Goal: Check status: Check status

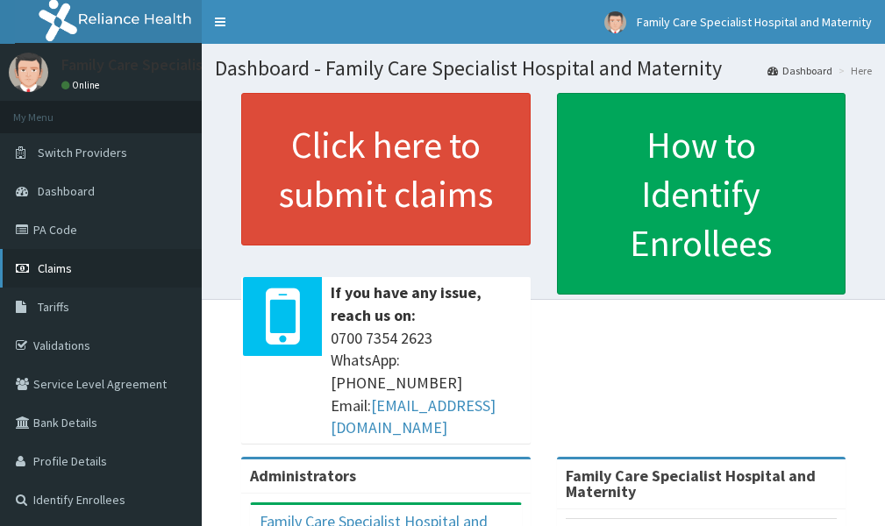
click at [46, 264] on span "Claims" at bounding box center [55, 269] width 34 height 16
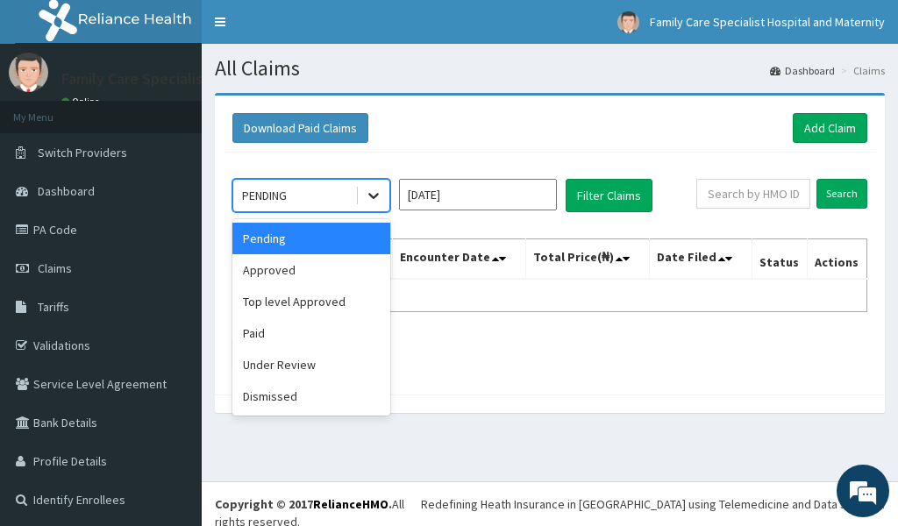
click at [375, 199] on icon at bounding box center [374, 196] width 18 height 18
click at [336, 272] on div "Approved" at bounding box center [311, 270] width 158 height 32
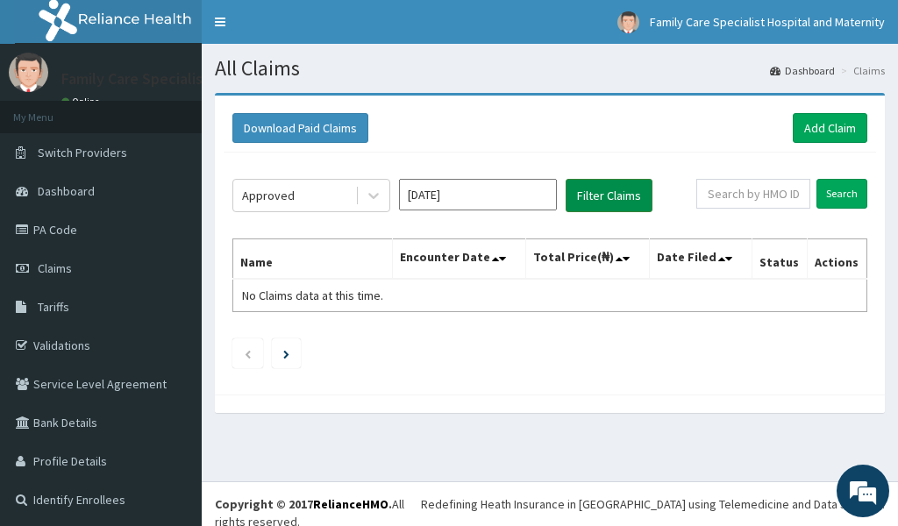
click at [578, 196] on button "Filter Claims" at bounding box center [609, 195] width 87 height 33
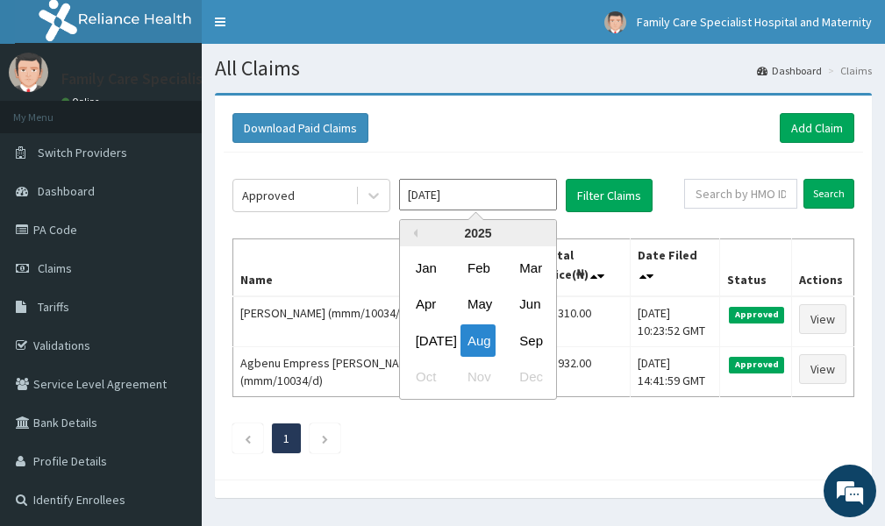
click at [448, 195] on input "Aug 2025" at bounding box center [478, 195] width 158 height 32
click at [424, 344] on div "Jul" at bounding box center [426, 341] width 35 height 32
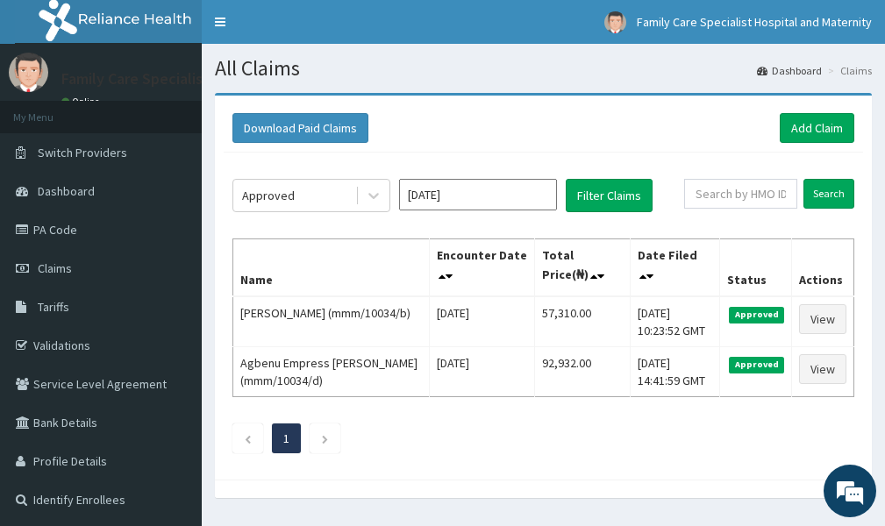
type input "Jul 2025"
click at [629, 187] on button "Filter Claims" at bounding box center [609, 195] width 87 height 33
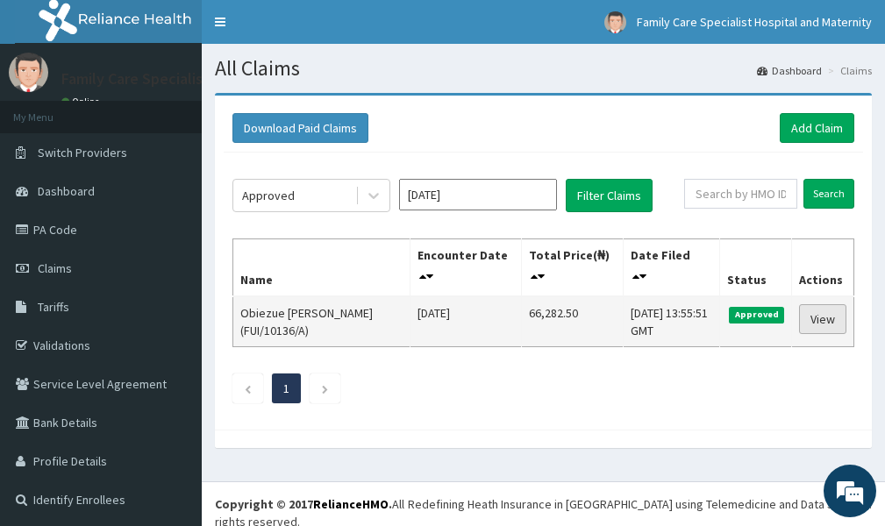
click at [811, 318] on link "View" at bounding box center [822, 319] width 47 height 30
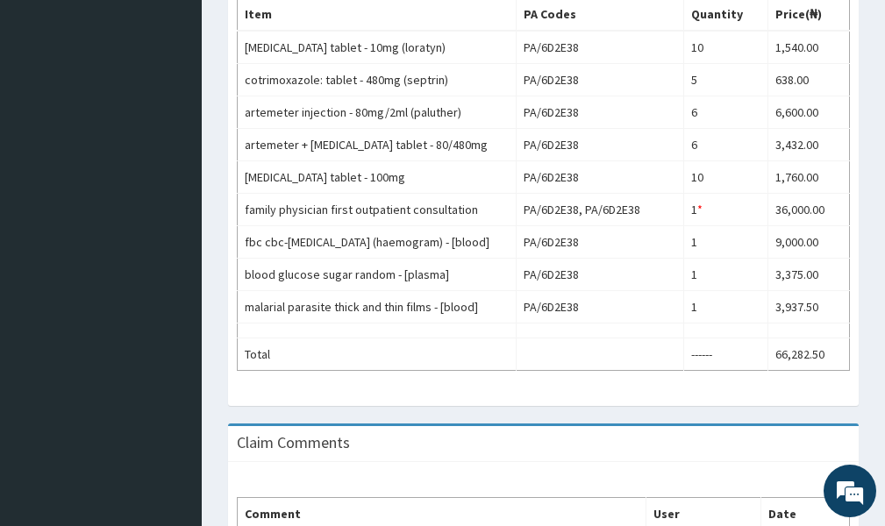
scroll to position [685, 0]
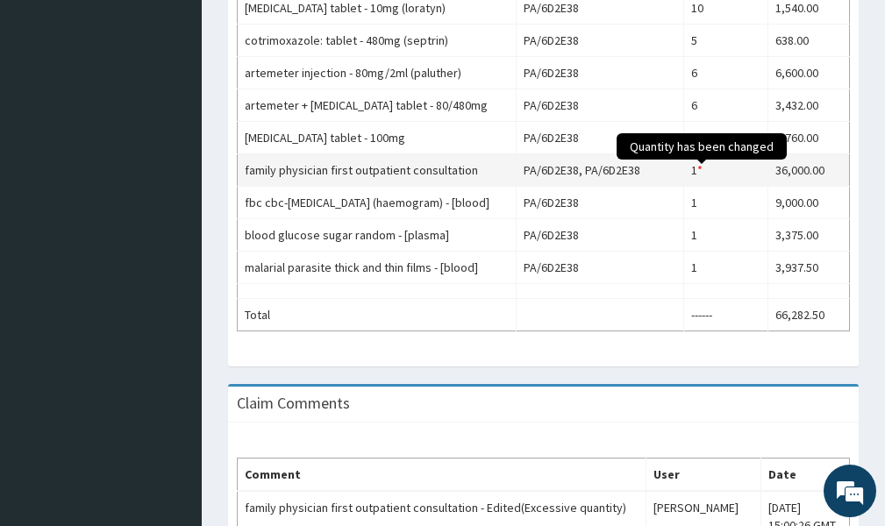
click at [703, 169] on div "*" at bounding box center [699, 170] width 5 height 18
click at [702, 148] on span "Quantity has been changed" at bounding box center [702, 146] width 170 height 26
click at [702, 160] on span "Quantity has been changed" at bounding box center [702, 146] width 170 height 26
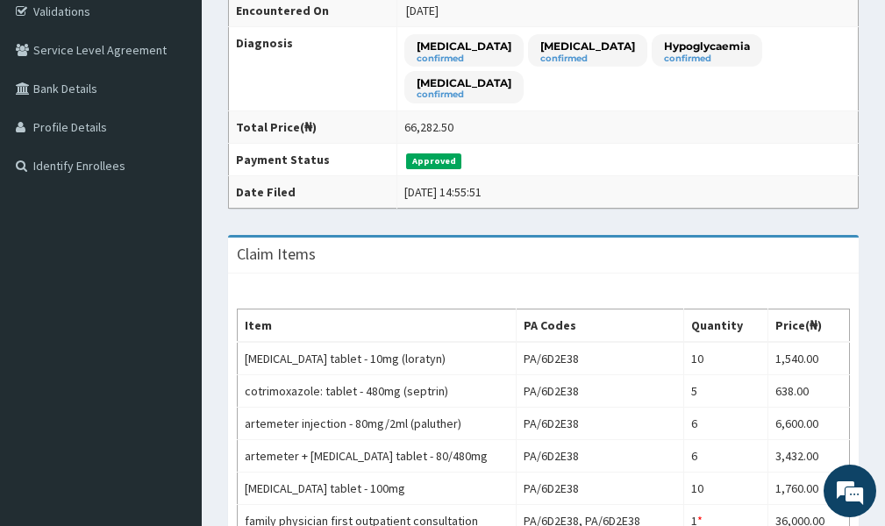
scroll to position [0, 0]
